Goal: Browse casually

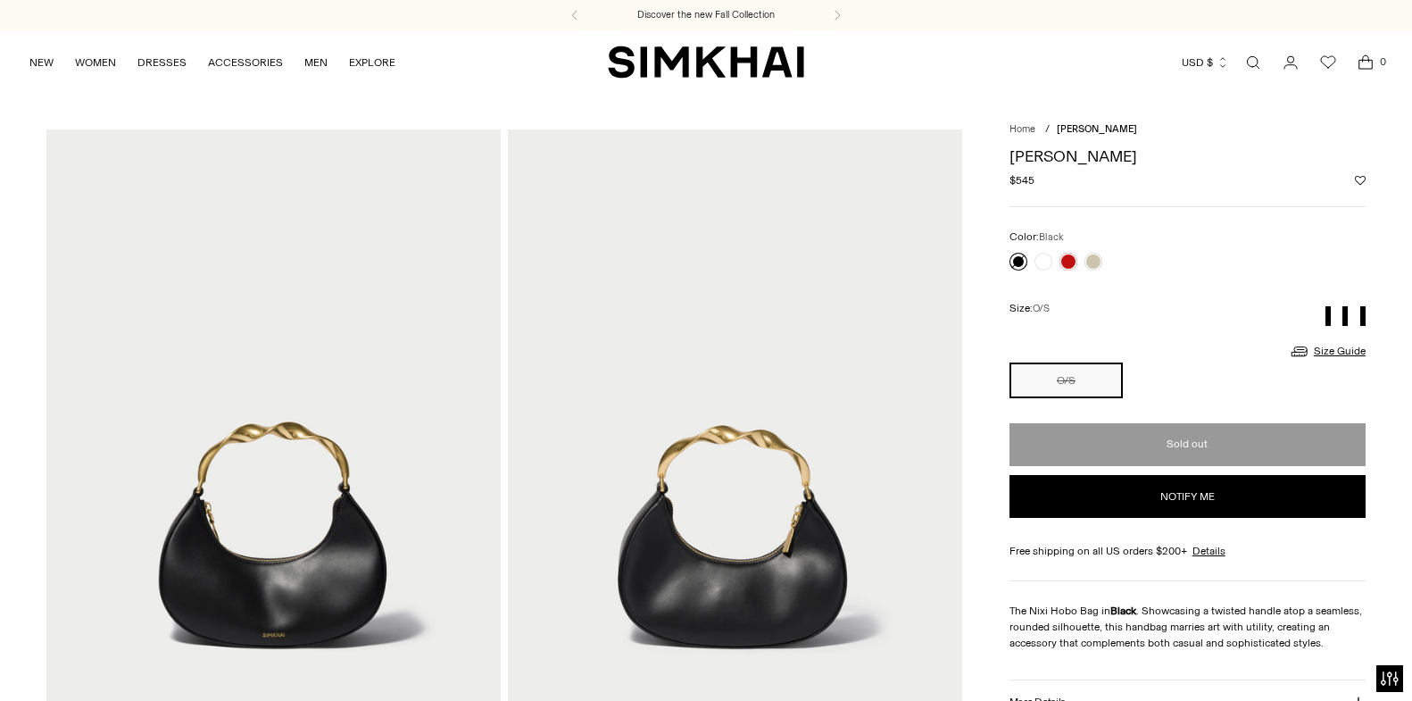
scroll to position [1933, 0]
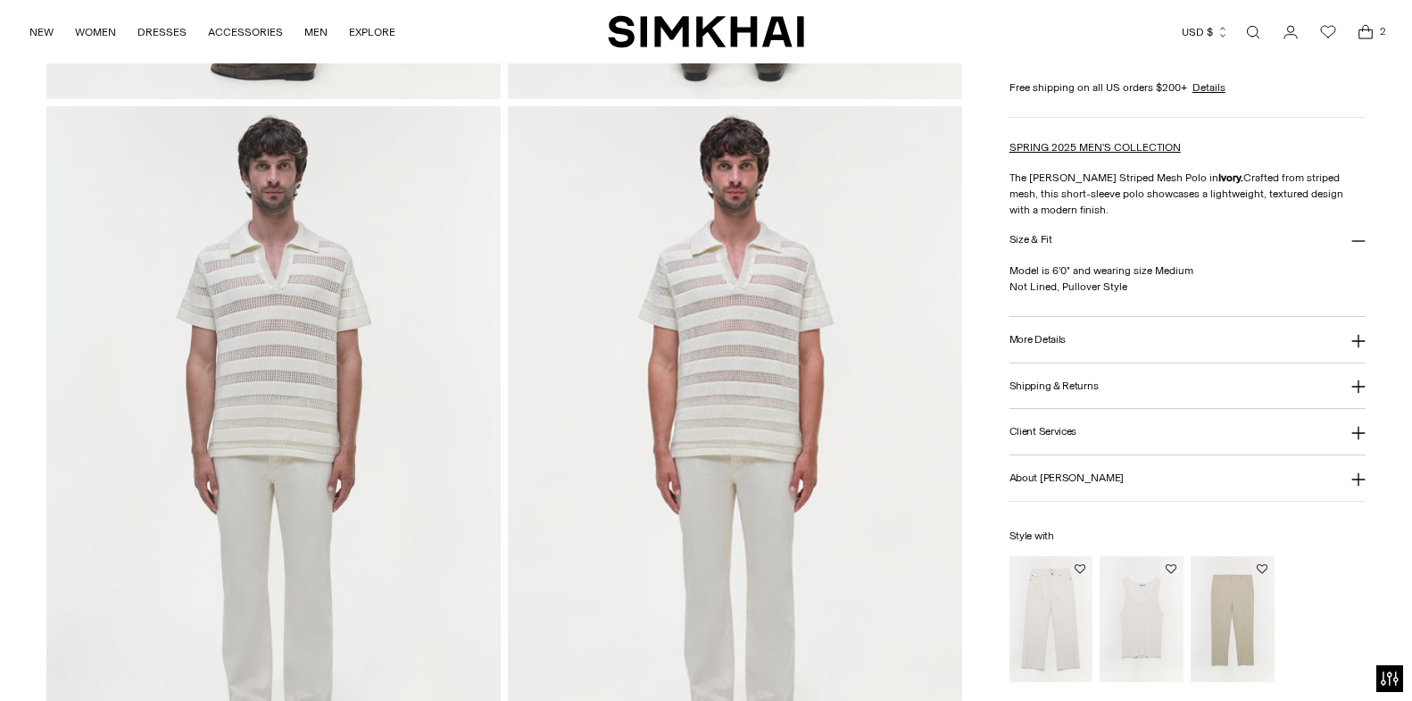
scroll to position [2102, 0]
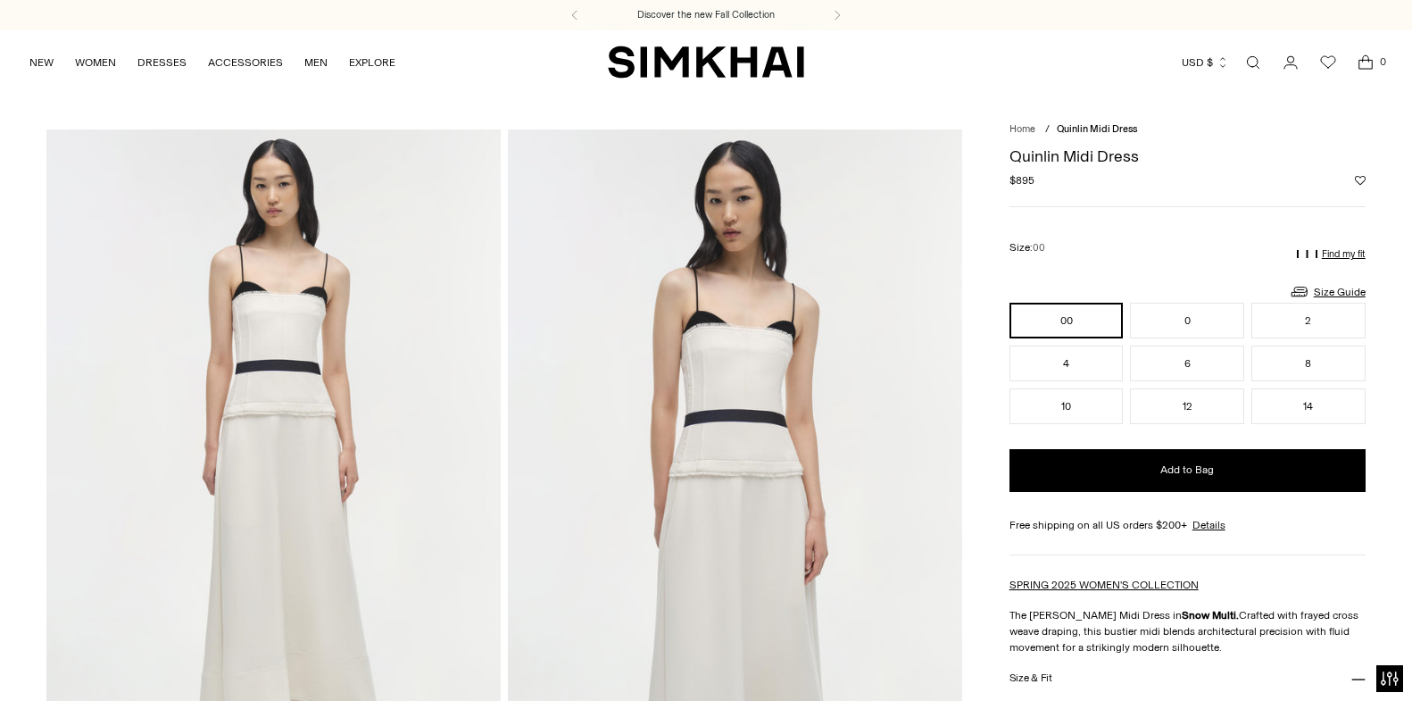
scroll to position [0, 1712]
